Goal: Contribute content: Add original content to the website for others to see

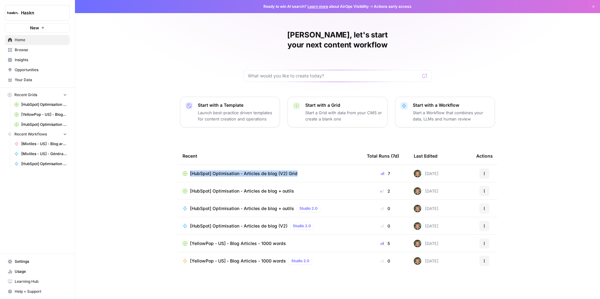
click at [247, 188] on span "[HubSpot] Optimisation - Articles de blog + outils" at bounding box center [242, 191] width 104 height 6
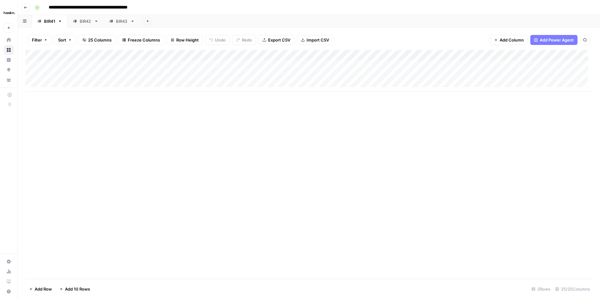
click at [116, 23] on div "BIR43" at bounding box center [122, 21] width 12 height 6
click at [61, 128] on div "Add Column" at bounding box center [308, 103] width 567 height 106
click at [112, 127] on div "Add Column" at bounding box center [308, 103] width 567 height 106
click at [166, 128] on div "Add Column" at bounding box center [308, 103] width 567 height 106
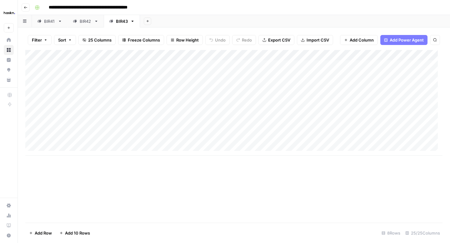
click at [60, 126] on div "Add Column" at bounding box center [233, 103] width 417 height 106
click at [223, 128] on div "Add Column" at bounding box center [233, 103] width 417 height 106
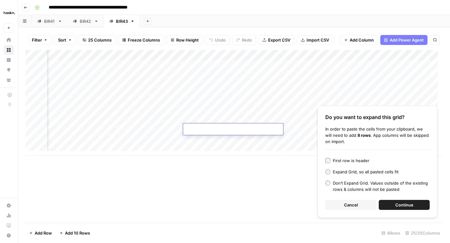
click at [349, 206] on span "Cancel" at bounding box center [351, 205] width 14 height 6
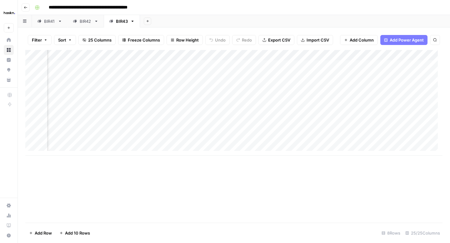
click at [199, 122] on div "Add Column" at bounding box center [233, 103] width 417 height 106
click at [199, 127] on div "Add Column" at bounding box center [233, 103] width 417 height 106
type textarea "**********"
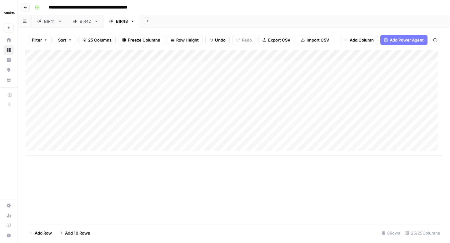
click at [74, 119] on div "Add Column" at bounding box center [233, 103] width 417 height 106
click at [79, 125] on div "Add Column" at bounding box center [233, 103] width 417 height 106
click at [126, 130] on div "Add Column" at bounding box center [233, 103] width 417 height 106
click at [126, 120] on div "Add Column" at bounding box center [233, 103] width 417 height 106
click at [127, 127] on div "Add Column" at bounding box center [233, 103] width 417 height 106
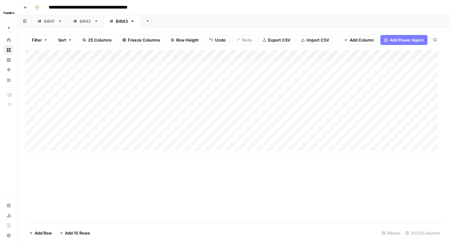
click at [176, 119] on div "Add Column" at bounding box center [233, 103] width 417 height 106
click at [176, 125] on div "Add Column" at bounding box center [233, 103] width 417 height 106
click at [236, 129] on div "Add Column" at bounding box center [233, 103] width 417 height 106
click at [251, 129] on div "Add Column" at bounding box center [233, 103] width 417 height 106
type textarea "**********"
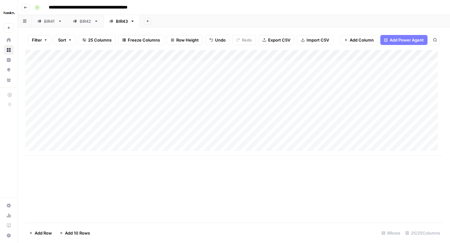
click at [267, 145] on div "Add Column" at bounding box center [233, 103] width 417 height 106
click at [289, 132] on div "Add Column" at bounding box center [233, 103] width 417 height 106
click at [295, 127] on div "Add Column" at bounding box center [233, 103] width 417 height 106
type input "**********"
click at [349, 148] on div "Add Column" at bounding box center [233, 103] width 417 height 106
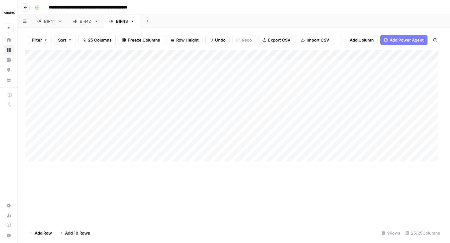
click at [353, 129] on div "Add Column" at bounding box center [233, 108] width 417 height 116
click at [293, 132] on div "Add Column" at bounding box center [233, 108] width 417 height 116
click at [302, 128] on div "Add Column" at bounding box center [233, 108] width 417 height 116
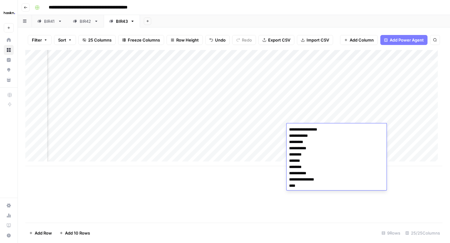
click at [302, 128] on textarea "**********" at bounding box center [336, 157] width 100 height 65
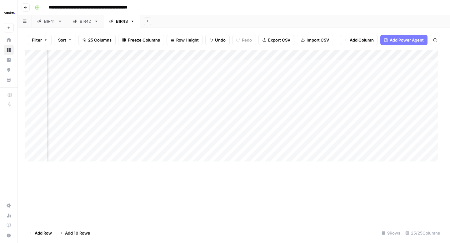
click at [219, 131] on div "Add Column" at bounding box center [233, 108] width 417 height 116
click at [210, 120] on div "Add Column" at bounding box center [233, 108] width 417 height 116
click at [211, 126] on div "Add Column" at bounding box center [233, 108] width 417 height 116
click at [241, 128] on div "Add Column" at bounding box center [233, 108] width 417 height 116
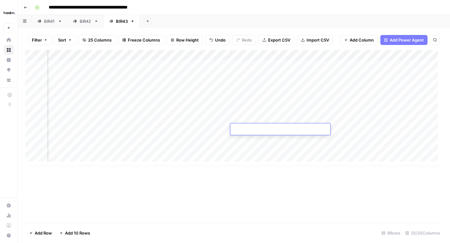
click at [202, 128] on div "Add Column" at bounding box center [233, 108] width 417 height 116
type textarea "**********"
click at [306, 130] on div "Add Column" at bounding box center [233, 108] width 417 height 116
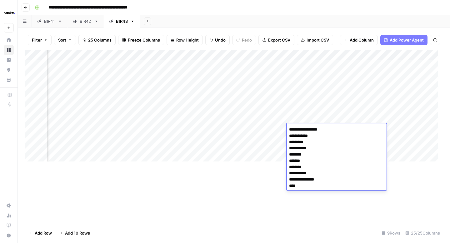
click at [238, 128] on div "Add Column" at bounding box center [233, 108] width 417 height 116
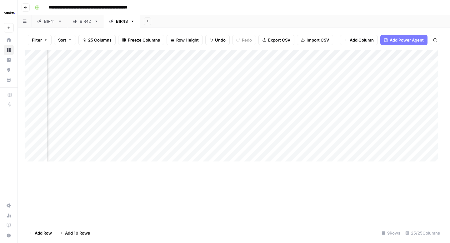
click at [239, 128] on div "Add Column" at bounding box center [233, 108] width 417 height 116
paste textarea "**********"
type textarea "**********"
click at [264, 140] on div "Add Column" at bounding box center [233, 108] width 417 height 116
click at [357, 130] on div "Add Column" at bounding box center [233, 108] width 417 height 116
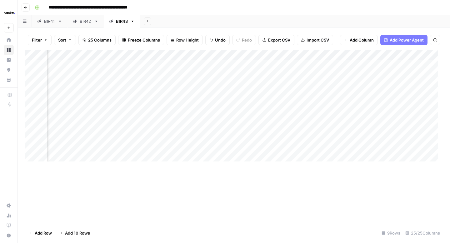
click at [369, 125] on div "Add Column" at bounding box center [233, 108] width 417 height 116
type textarea "**********"
click at [367, 139] on div "Add Column" at bounding box center [233, 108] width 417 height 116
click at [256, 129] on div "Add Column" at bounding box center [233, 108] width 417 height 116
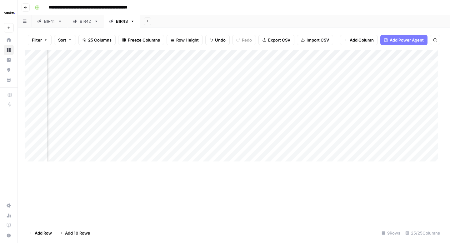
scroll to position [0, 69]
click at [228, 119] on div "Add Column" at bounding box center [233, 108] width 417 height 116
click at [256, 118] on div "Add Column" at bounding box center [233, 108] width 417 height 116
click at [235, 118] on div "Add Column" at bounding box center [233, 108] width 417 height 116
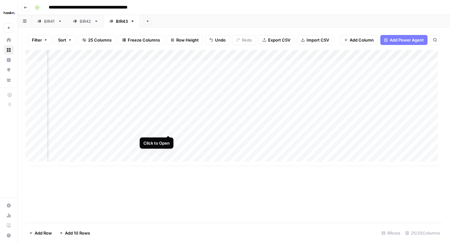
click at [168, 128] on div "Add Column" at bounding box center [233, 108] width 417 height 116
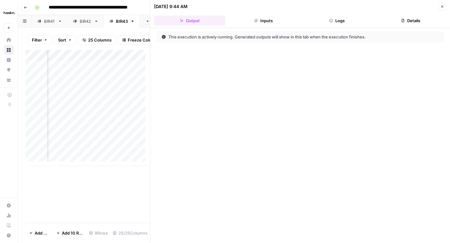
click at [340, 27] on header "[DATE] 9:44 AM Close Output Inputs Logs Details" at bounding box center [300, 14] width 300 height 28
click at [340, 21] on button "Logs" at bounding box center [336, 21] width 71 height 10
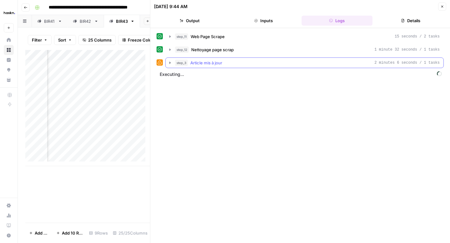
click at [171, 63] on icon "button" at bounding box center [169, 62] width 5 height 5
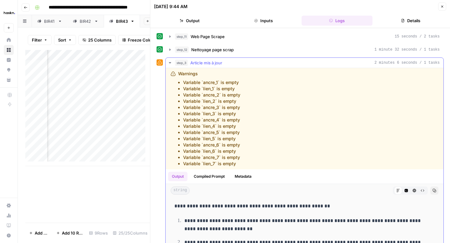
click at [171, 63] on icon "button" at bounding box center [169, 62] width 5 height 5
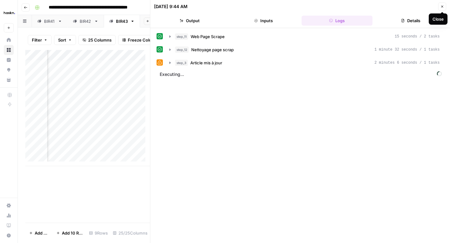
click at [443, 9] on button "Close" at bounding box center [442, 6] width 8 height 8
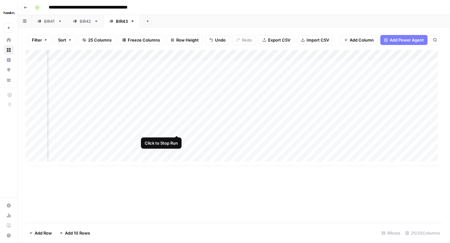
click at [177, 129] on div "Add Column" at bounding box center [233, 108] width 417 height 116
click at [177, 128] on div "Add Column" at bounding box center [233, 108] width 417 height 116
click at [206, 131] on div "Add Column" at bounding box center [233, 108] width 417 height 116
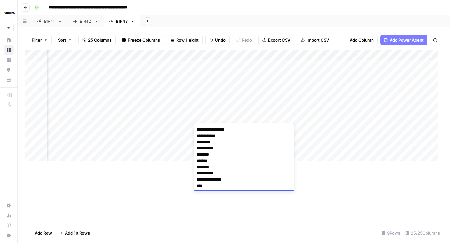
click at [384, 140] on div "Add Column" at bounding box center [233, 108] width 417 height 116
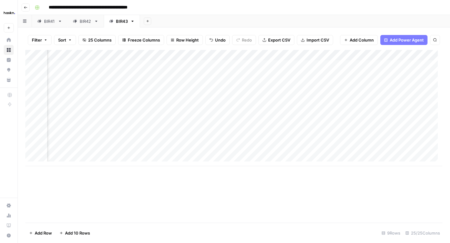
click at [116, 130] on div "Add Column" at bounding box center [233, 108] width 417 height 116
click at [357, 128] on div "Add Column" at bounding box center [233, 108] width 417 height 116
click at [162, 127] on div "Add Column" at bounding box center [233, 108] width 417 height 116
click at [149, 130] on div "Add Column" at bounding box center [233, 108] width 417 height 116
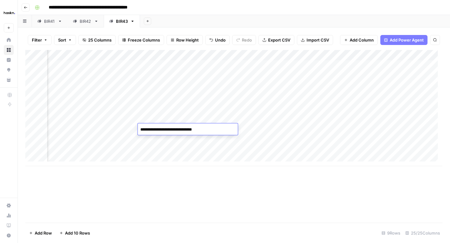
drag, startPoint x: 200, startPoint y: 130, endPoint x: 138, endPoint y: 128, distance: 61.6
click at [138, 128] on textarea "**********" at bounding box center [188, 129] width 100 height 9
click at [118, 130] on div "Add Column" at bounding box center [233, 108] width 417 height 116
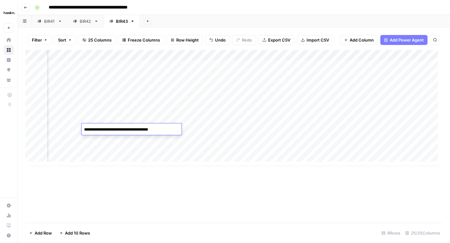
click at [167, 131] on textarea "**********" at bounding box center [132, 129] width 100 height 9
click at [165, 131] on textarea "**********" at bounding box center [132, 129] width 100 height 9
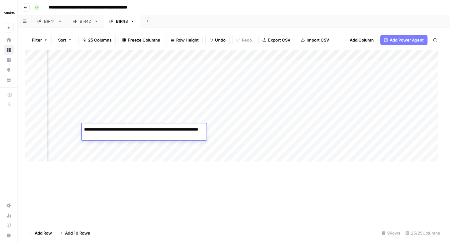
type textarea "**********"
click at [147, 147] on div "Add Column" at bounding box center [233, 108] width 417 height 116
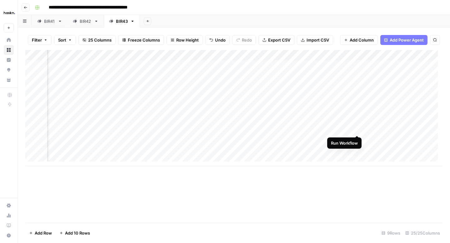
click at [358, 129] on div "Add Column" at bounding box center [233, 108] width 417 height 116
click at [194, 130] on div "Add Column" at bounding box center [233, 108] width 417 height 116
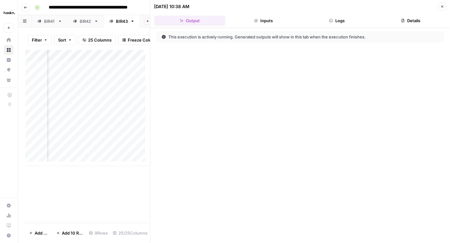
click at [275, 23] on button "Inputs" at bounding box center [263, 21] width 71 height 10
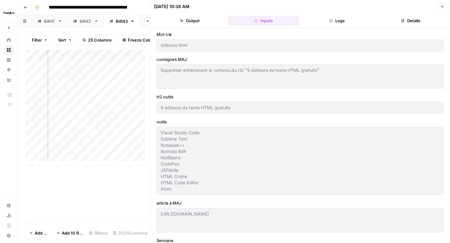
click at [327, 23] on button "Logs" at bounding box center [336, 21] width 71 height 10
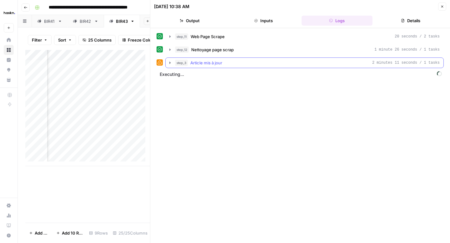
click at [168, 62] on icon "button" at bounding box center [169, 62] width 5 height 5
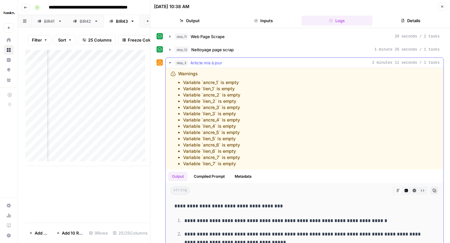
click at [171, 63] on icon "button" at bounding box center [169, 62] width 5 height 5
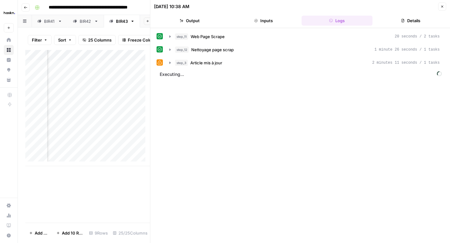
click at [441, 8] on icon "button" at bounding box center [442, 7] width 4 height 4
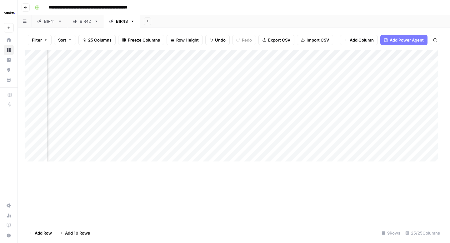
scroll to position [0, 276]
click at [299, 130] on div "Add Column" at bounding box center [233, 108] width 417 height 116
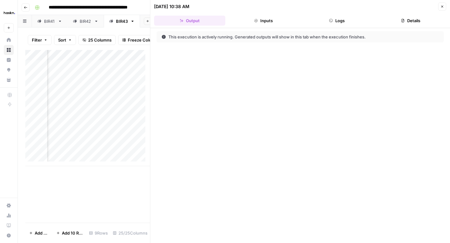
click at [351, 21] on button "Logs" at bounding box center [336, 21] width 71 height 10
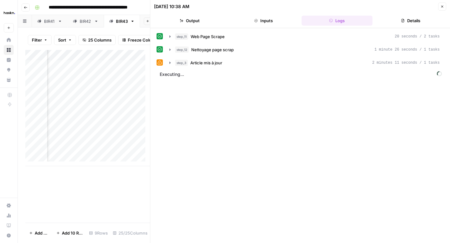
click at [440, 8] on button "Close" at bounding box center [442, 6] width 8 height 8
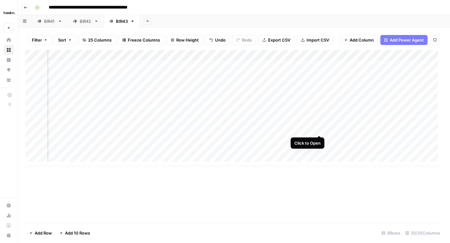
click at [318, 130] on div "Add Column" at bounding box center [233, 108] width 417 height 116
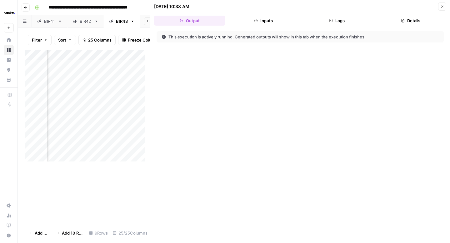
click at [336, 24] on button "Logs" at bounding box center [336, 21] width 71 height 10
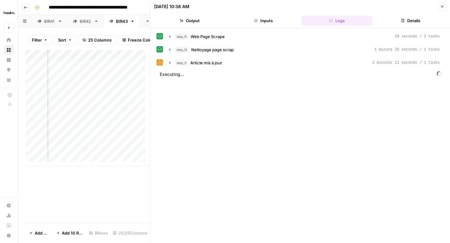
click at [441, 7] on icon "button" at bounding box center [442, 7] width 4 height 4
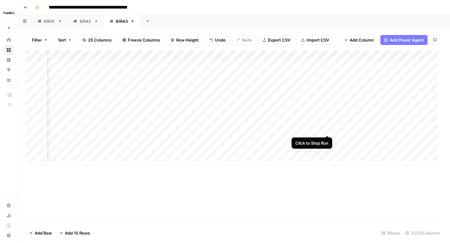
click at [330, 130] on div "Add Column" at bounding box center [233, 108] width 417 height 116
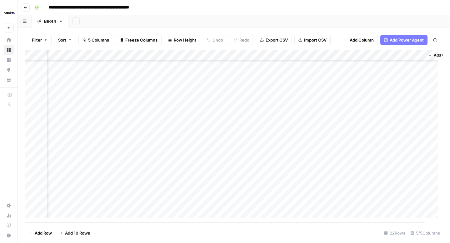
scroll to position [86, 3]
click at [184, 190] on div "Add Column" at bounding box center [233, 136] width 417 height 173
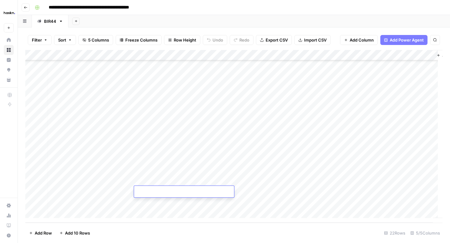
paste textarea "**********"
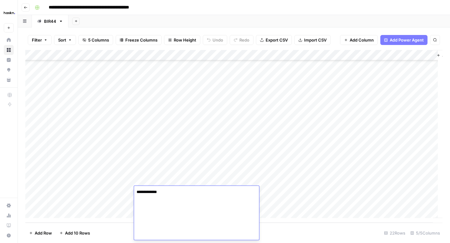
scroll to position [3334, 0]
type textarea "**********"
click at [329, 211] on div "Add Column" at bounding box center [233, 136] width 417 height 173
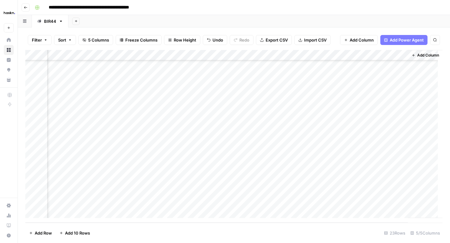
scroll to position [97, 33]
click at [340, 180] on div "Add Column" at bounding box center [233, 136] width 417 height 173
click at [396, 181] on div "Add Column" at bounding box center [233, 136] width 417 height 173
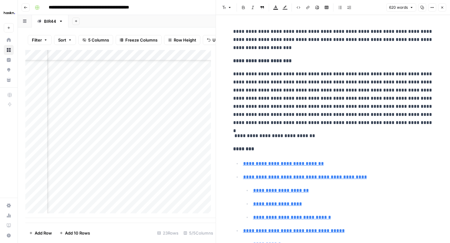
click at [433, 10] on button "Options" at bounding box center [432, 7] width 8 height 8
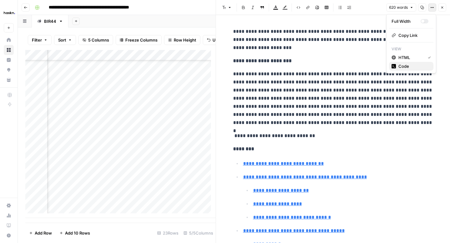
click at [398, 66] on span "Code" at bounding box center [413, 66] width 30 height 6
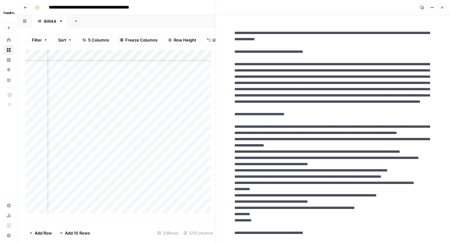
drag, startPoint x: 390, startPoint y: 40, endPoint x: 228, endPoint y: 34, distance: 161.3
drag, startPoint x: 317, startPoint y: 135, endPoint x: 232, endPoint y: 64, distance: 110.9
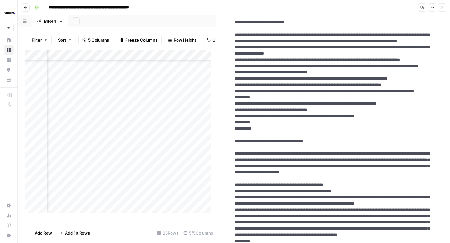
scroll to position [71, 0]
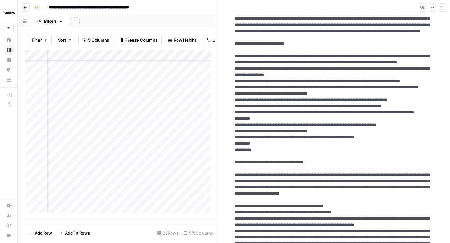
drag, startPoint x: 265, startPoint y: 162, endPoint x: 231, endPoint y: 87, distance: 81.9
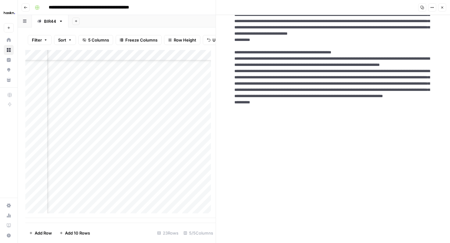
scroll to position [601, 0]
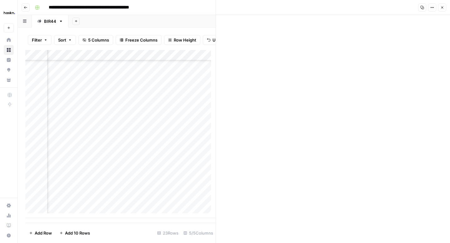
drag, startPoint x: 231, startPoint y: 39, endPoint x: 308, endPoint y: 214, distance: 191.4
click at [445, 7] on button "Close" at bounding box center [442, 7] width 8 height 8
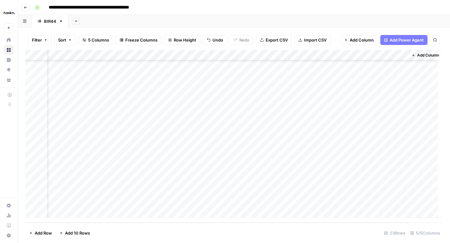
scroll to position [97, 25]
click at [245, 200] on div "Add Column" at bounding box center [233, 136] width 417 height 173
type textarea "**********"
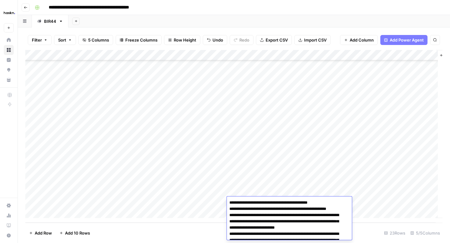
click at [109, 202] on div "Add Column" at bounding box center [233, 136] width 417 height 173
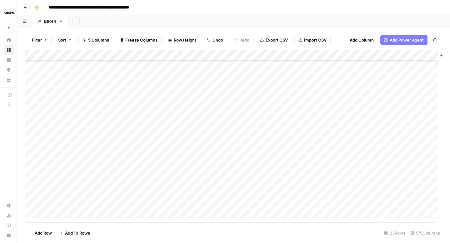
click at [62, 200] on div "Add Column" at bounding box center [233, 136] width 417 height 173
type textarea "**********"
click at [184, 202] on div "Add Column" at bounding box center [233, 136] width 417 height 173
click at [191, 205] on div "Add Column" at bounding box center [233, 136] width 417 height 173
click at [155, 200] on textarea at bounding box center [187, 202] width 100 height 9
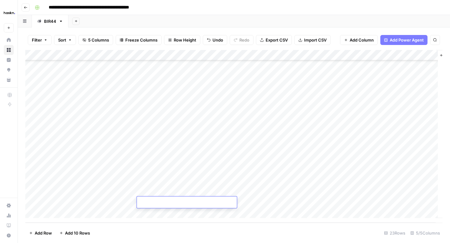
click at [155, 200] on textarea at bounding box center [187, 202] width 100 height 9
paste textarea "**********"
type textarea "**********"
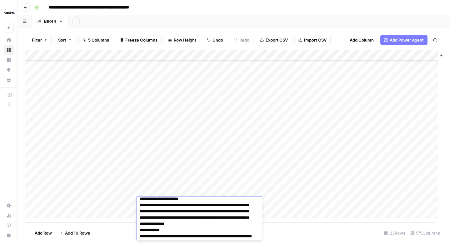
scroll to position [837, 0]
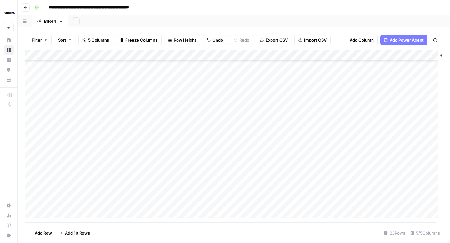
click at [350, 202] on div "Add Column" at bounding box center [233, 136] width 417 height 173
click at [389, 206] on div "Add Column" at bounding box center [233, 136] width 417 height 173
click at [397, 201] on div "Add Column" at bounding box center [233, 136] width 417 height 173
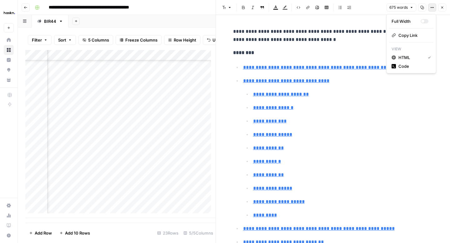
click at [434, 8] on button "Options" at bounding box center [432, 7] width 8 height 8
click at [406, 67] on span "Code" at bounding box center [413, 66] width 30 height 6
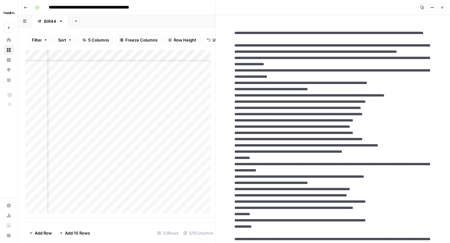
drag, startPoint x: 354, startPoint y: 43, endPoint x: 231, endPoint y: 31, distance: 122.8
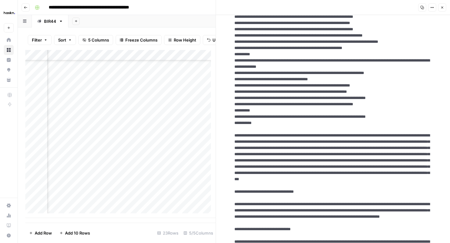
scroll to position [114, 0]
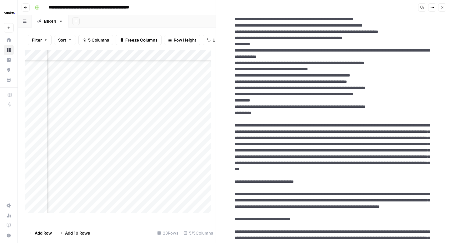
drag, startPoint x: 233, startPoint y: 52, endPoint x: 287, endPoint y: 185, distance: 144.2
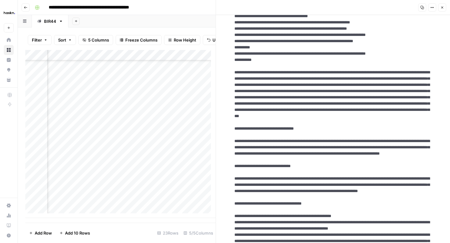
scroll to position [171, 0]
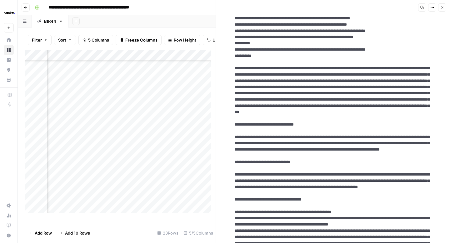
drag, startPoint x: 315, startPoint y: 212, endPoint x: 227, endPoint y: 143, distance: 111.2
drag, startPoint x: 231, startPoint y: 145, endPoint x: 325, endPoint y: 211, distance: 114.9
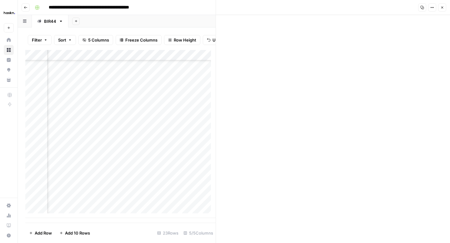
scroll to position [726, 0]
drag, startPoint x: 233, startPoint y: 86, endPoint x: 299, endPoint y: 195, distance: 127.7
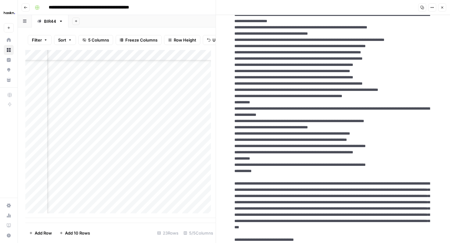
scroll to position [0, 0]
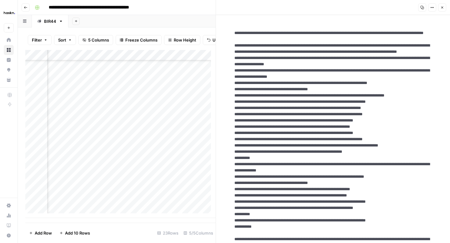
drag, startPoint x: 337, startPoint y: 38, endPoint x: 231, endPoint y: 31, distance: 106.4
